Goal: Information Seeking & Learning: Learn about a topic

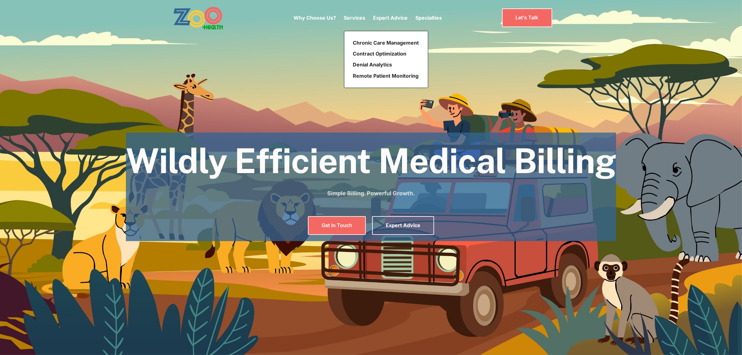
click at [348, 18] on p "Services" at bounding box center [355, 17] width 22 height 7
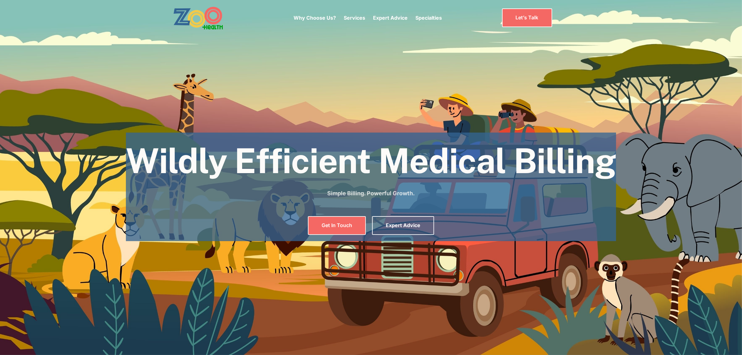
click at [355, 17] on p "Services" at bounding box center [355, 17] width 22 height 7
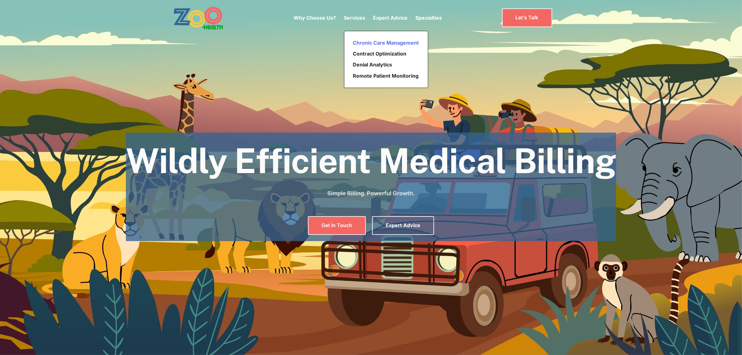
click at [374, 44] on link "Chronic Care Management" at bounding box center [386, 42] width 71 height 11
